Goal: Transaction & Acquisition: Book appointment/travel/reservation

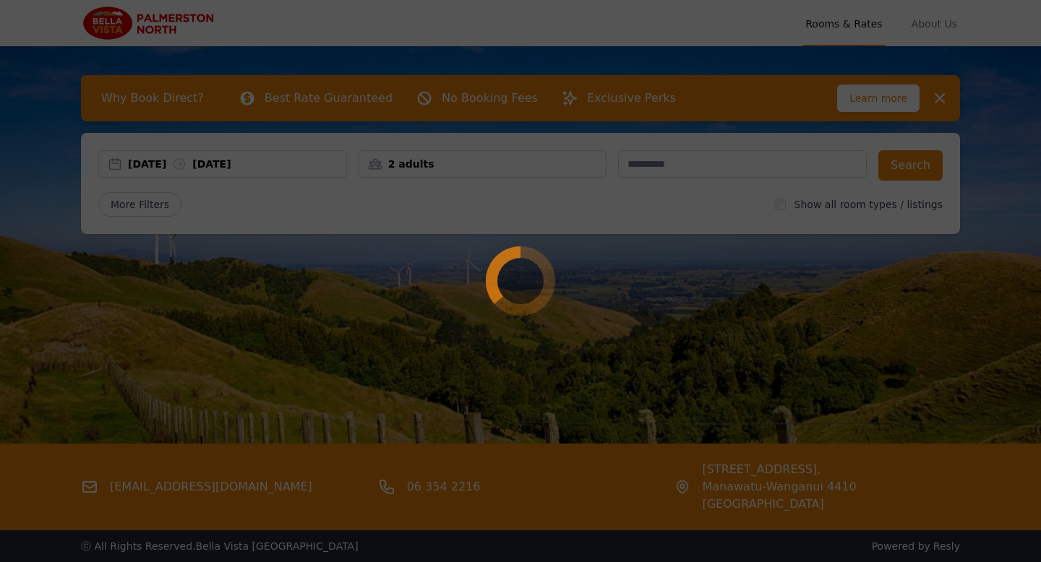
click at [544, 169] on div at bounding box center [520, 281] width 1041 height 562
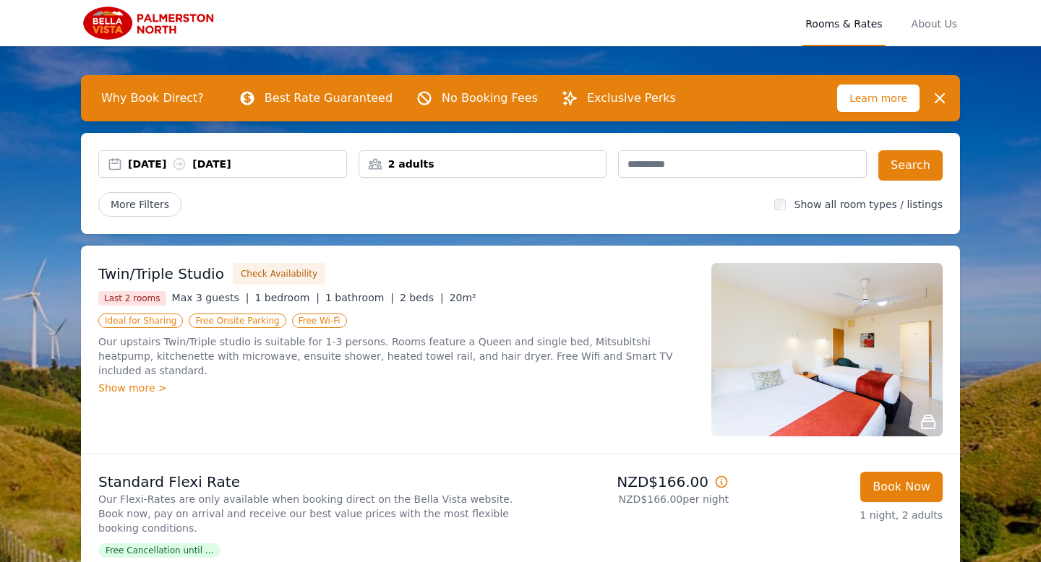
click at [531, 166] on div "2 adults" at bounding box center [482, 164] width 247 height 14
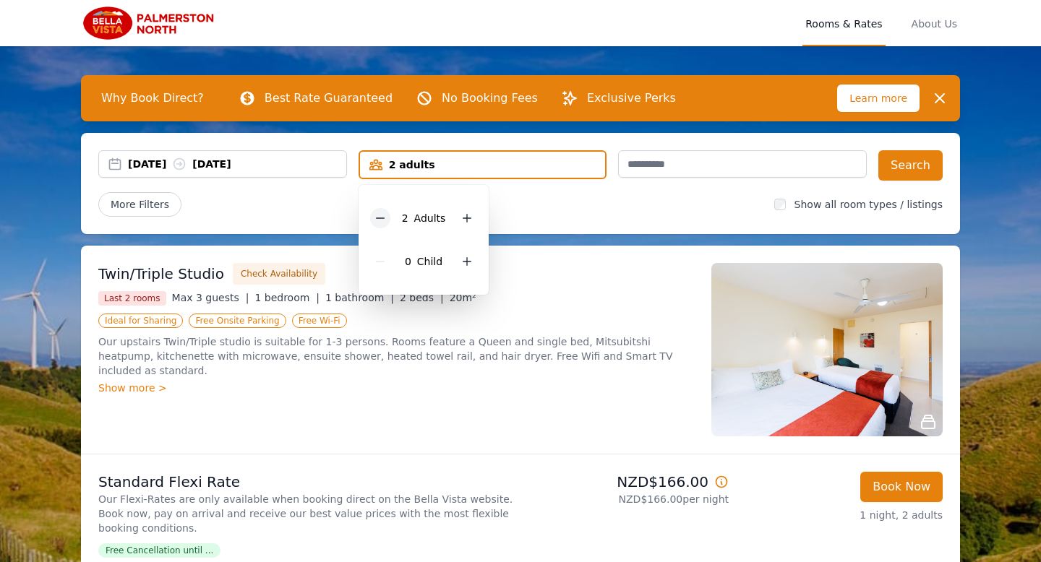
click at [381, 220] on icon at bounding box center [380, 218] width 12 height 12
click at [462, 267] on icon at bounding box center [462, 262] width 12 height 12
click at [462, 267] on div "2 Child ren" at bounding box center [429, 261] width 118 height 43
click at [472, 261] on icon at bounding box center [478, 262] width 12 height 12
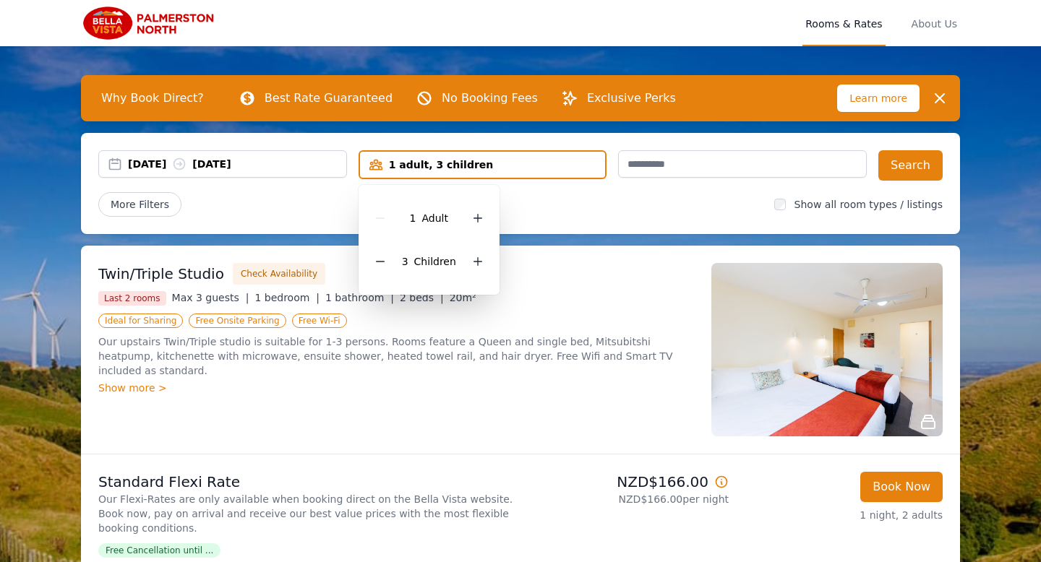
click at [597, 192] on div "More Filters" at bounding box center [430, 204] width 664 height 25
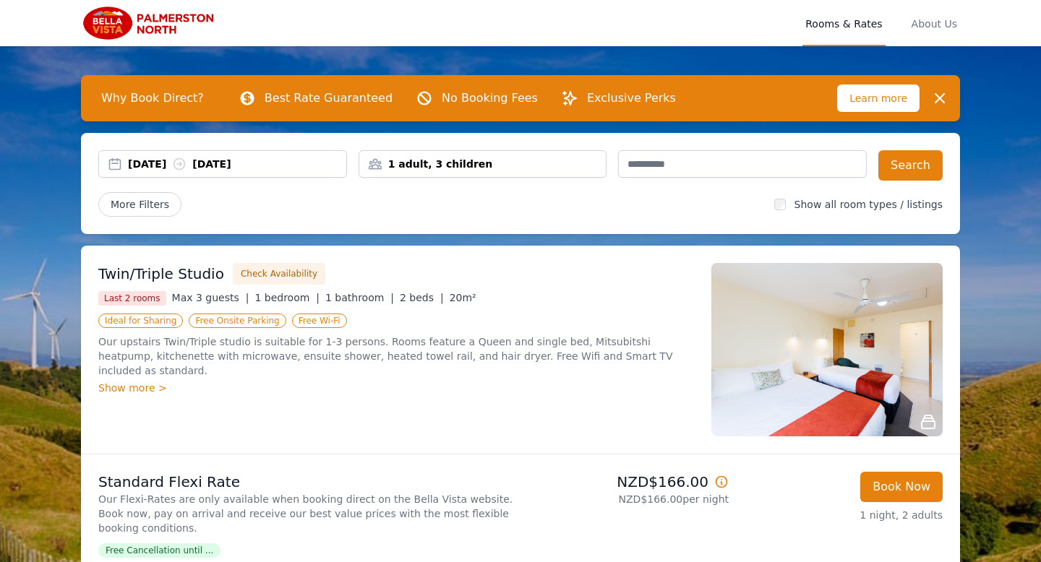
click at [306, 164] on div "[DATE] [DATE]" at bounding box center [237, 164] width 218 height 14
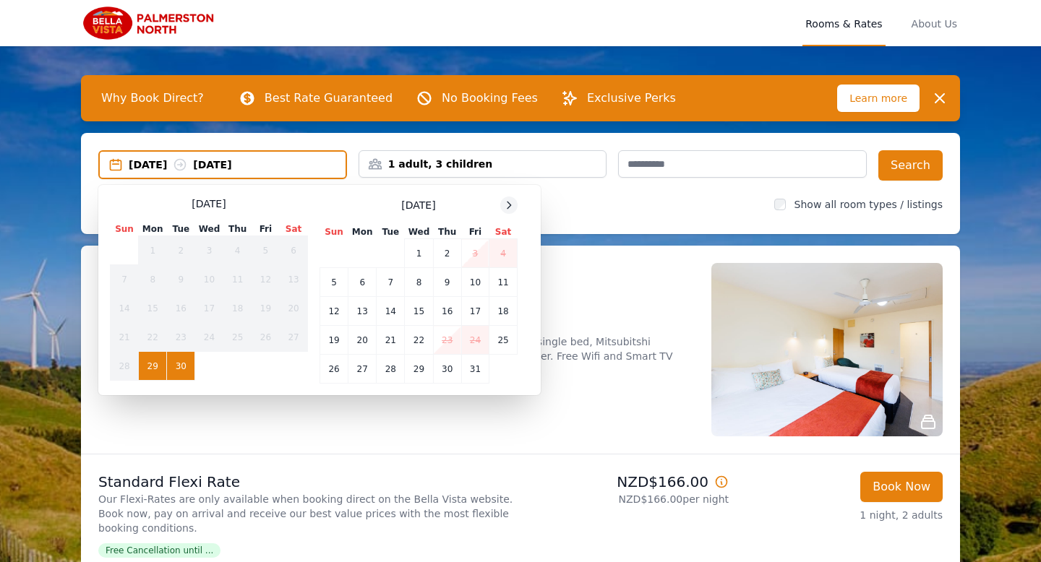
click at [505, 203] on icon at bounding box center [509, 205] width 12 height 12
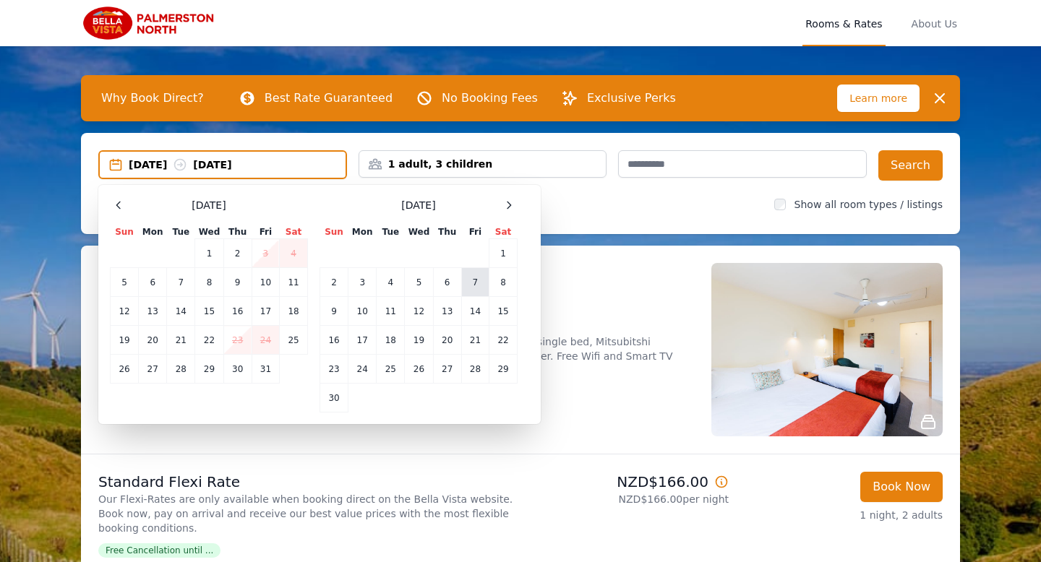
click at [468, 280] on td "7" at bounding box center [474, 282] width 27 height 29
click at [502, 287] on td "8" at bounding box center [503, 282] width 28 height 29
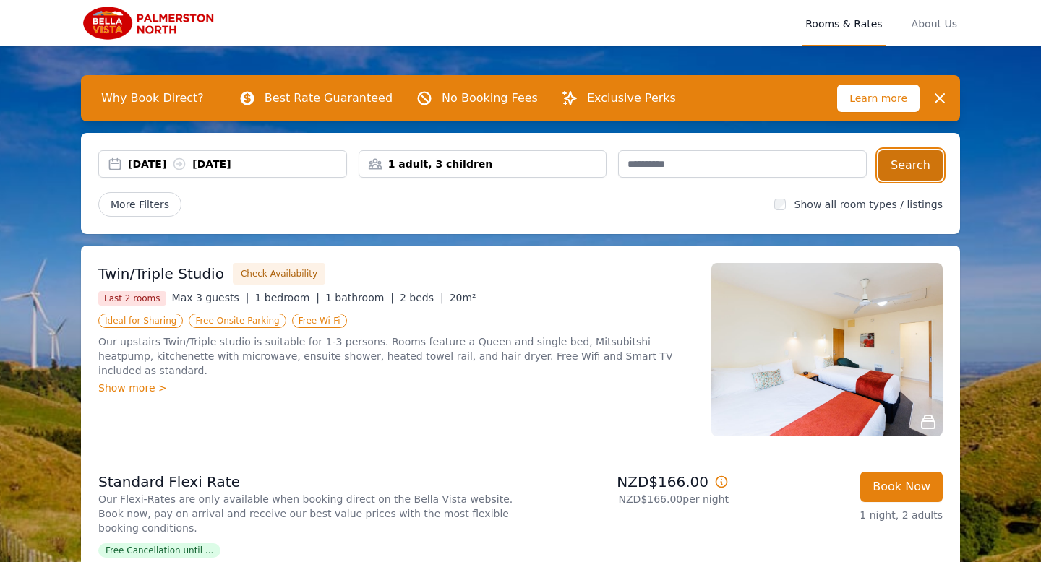
click at [895, 173] on button "Search" at bounding box center [910, 165] width 64 height 30
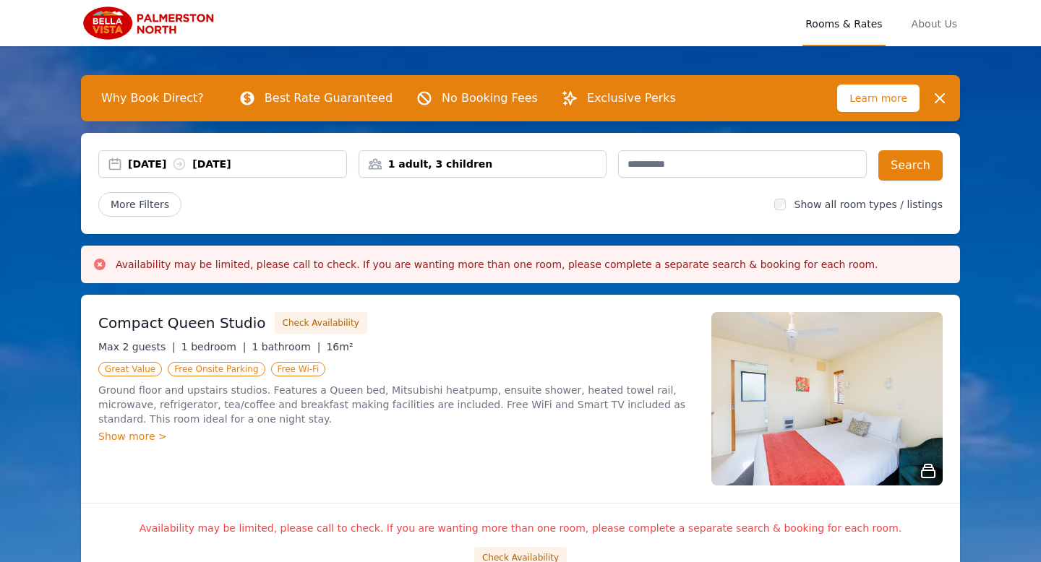
click at [179, 27] on img at bounding box center [150, 23] width 139 height 35
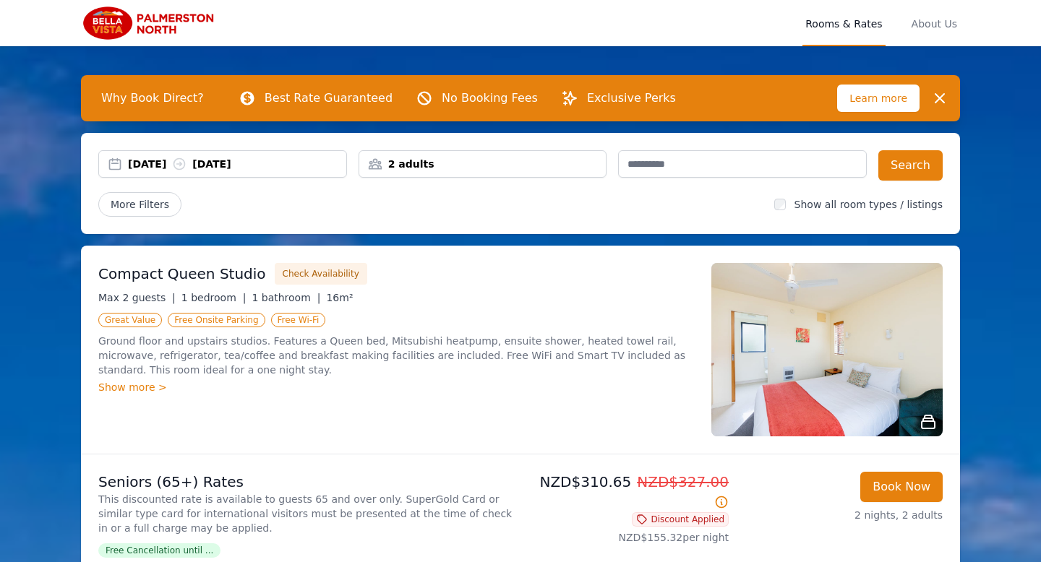
scroll to position [1, 0]
